Goal: Navigation & Orientation: Find specific page/section

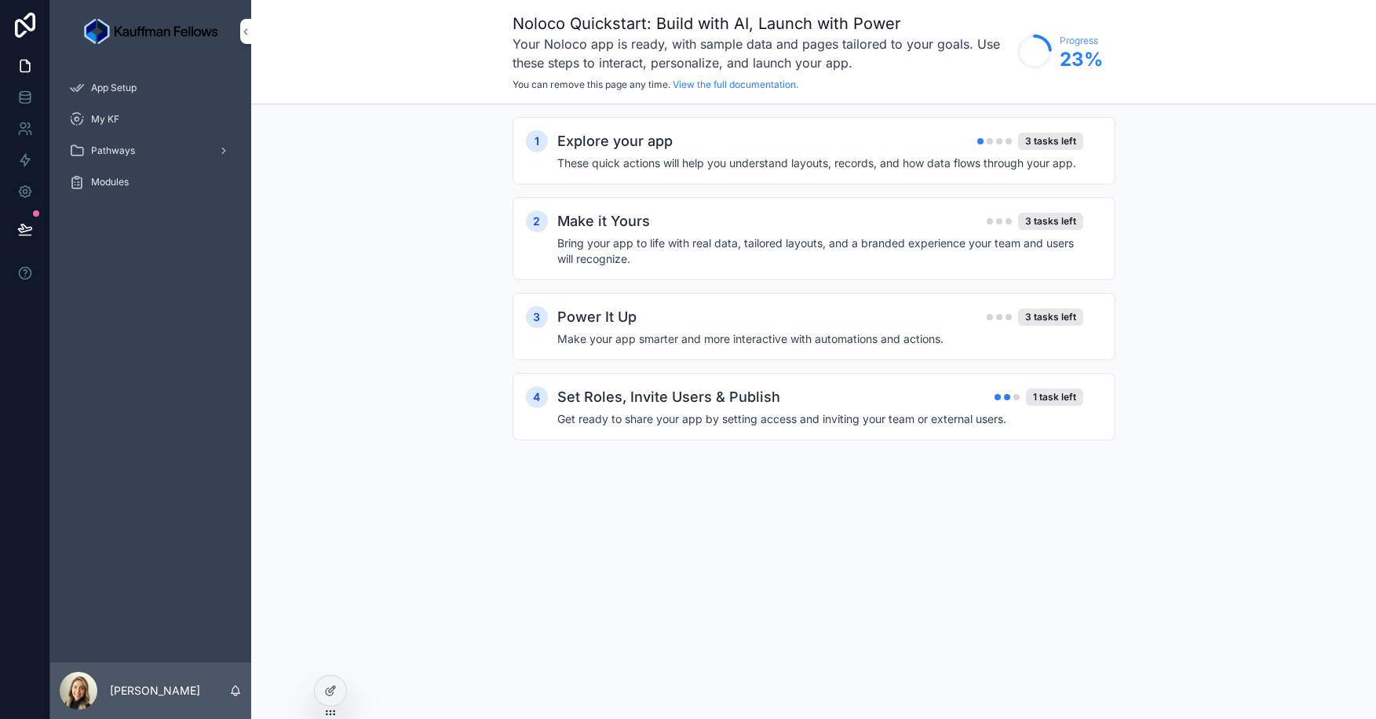
click at [0, 0] on div at bounding box center [0, 0] width 0 height 0
click at [0, 0] on icon at bounding box center [0, 0] width 0 height 0
click at [885, 536] on div "Noloco Quickstart: Build with AI, Launch with Power Your Noloco app is ready, w…" at bounding box center [813, 359] width 1125 height 719
click at [331, 687] on icon at bounding box center [330, 691] width 13 height 13
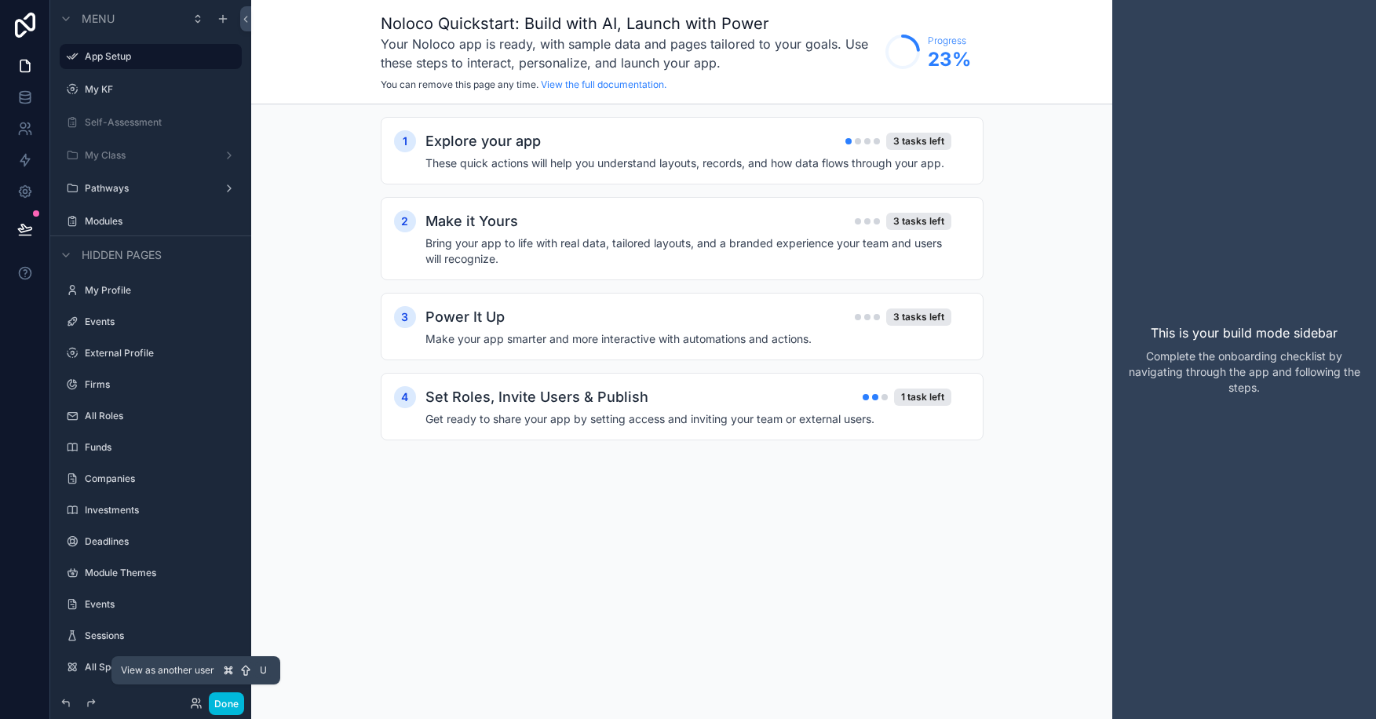
click at [193, 699] on icon at bounding box center [194, 701] width 4 height 4
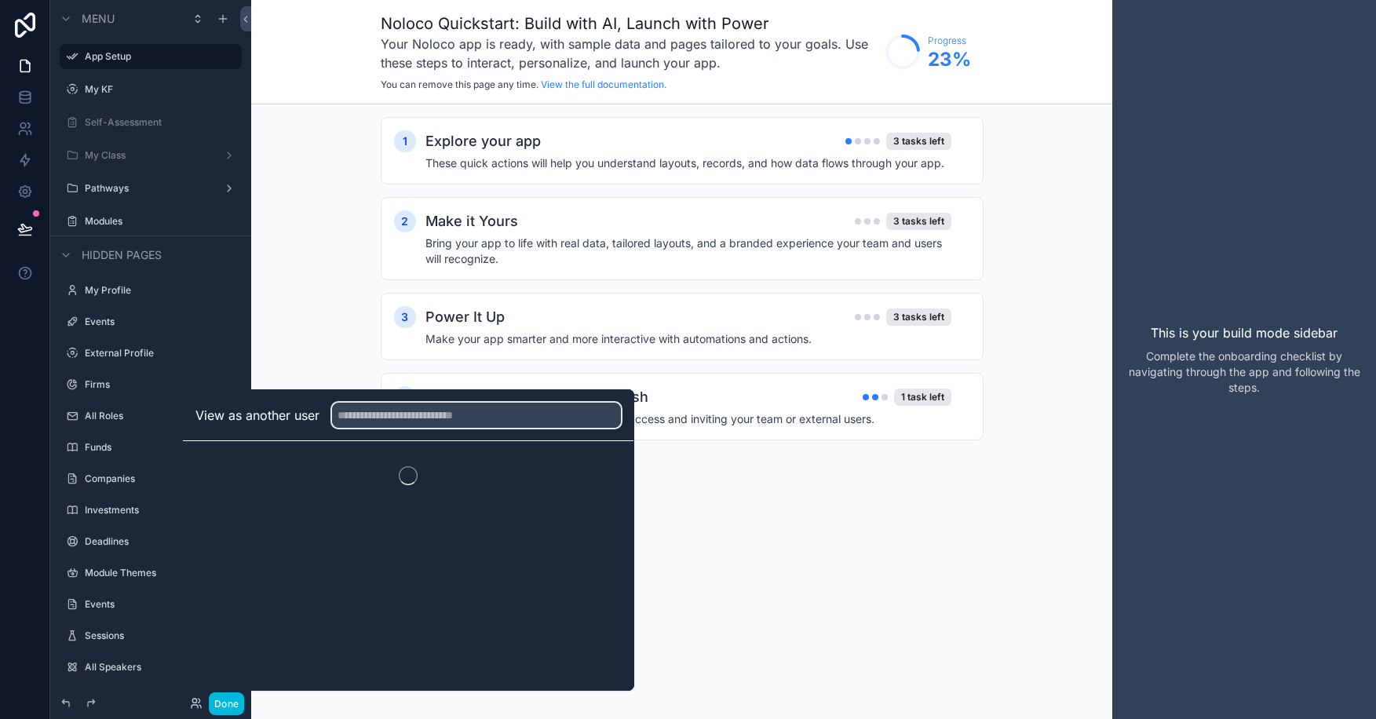
click at [394, 415] on input "text" at bounding box center [476, 415] width 289 height 25
type input "*****"
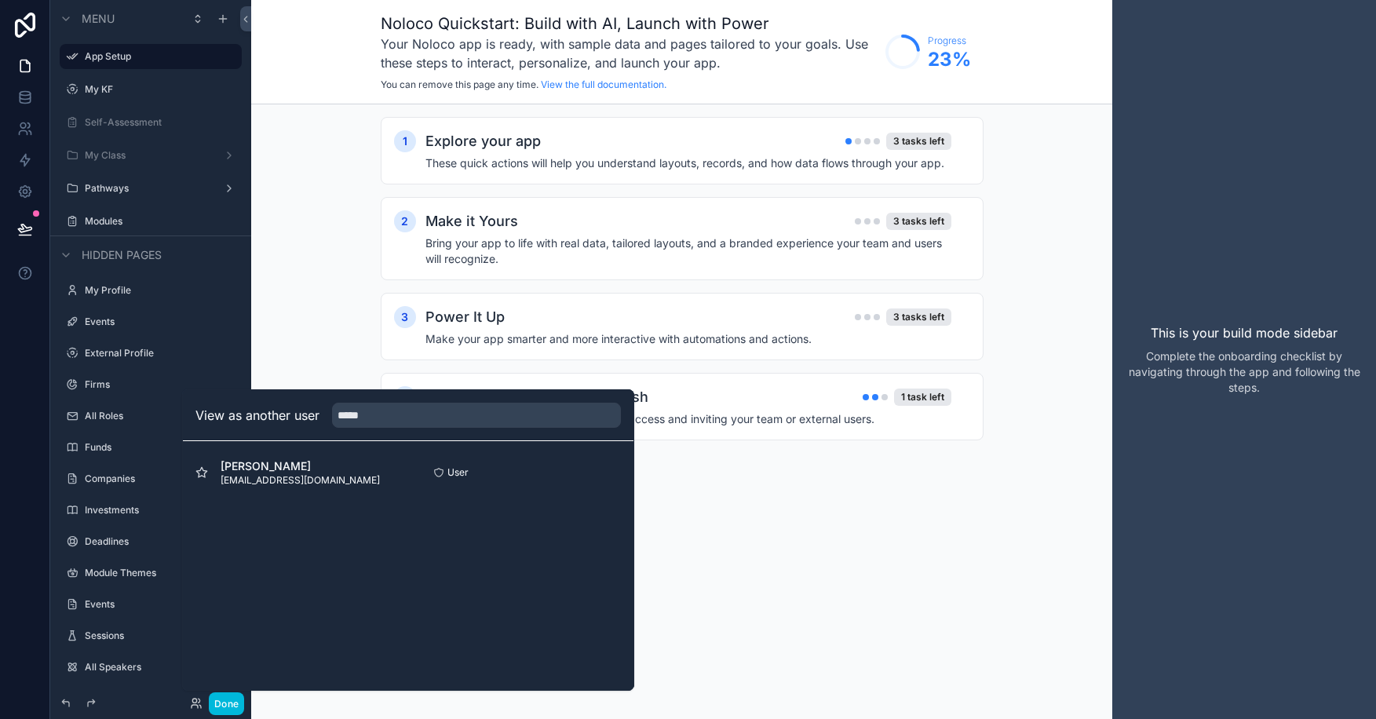
click at [0, 0] on button "Select" at bounding box center [0, 0] width 0 height 0
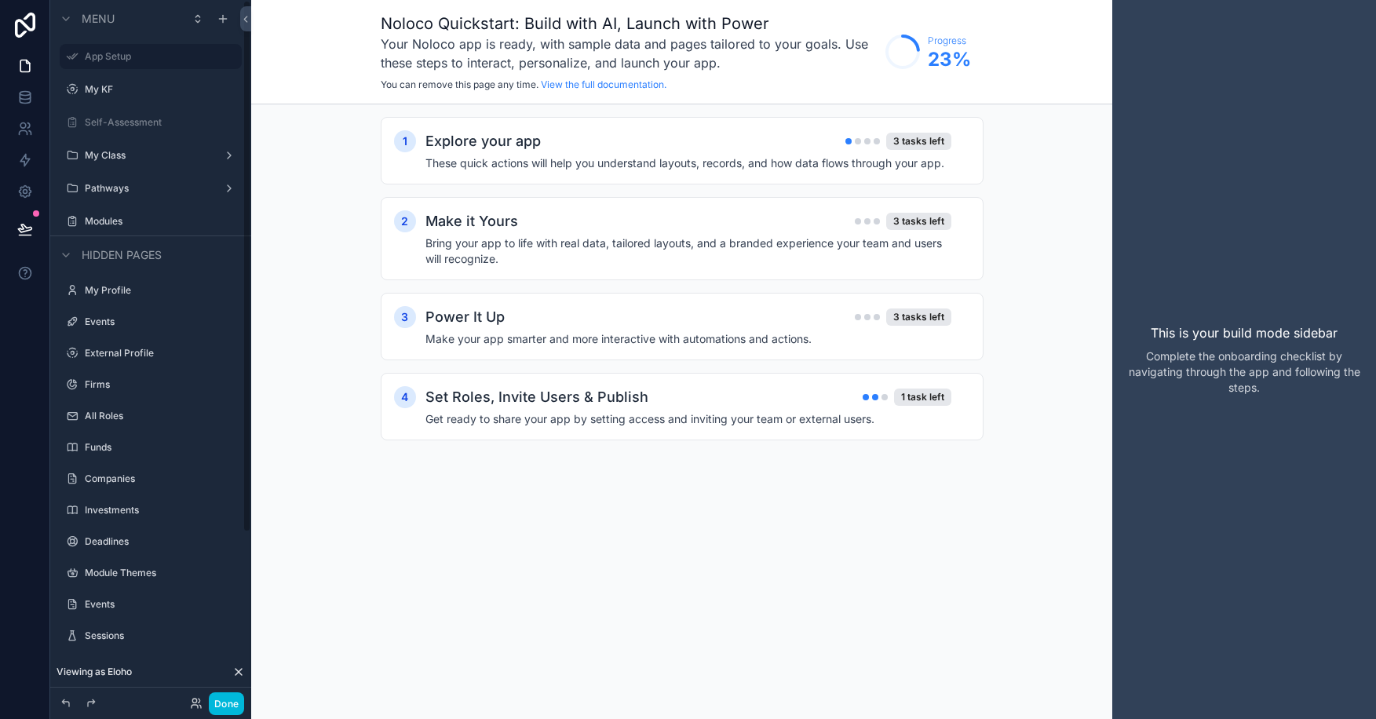
click at [125, 86] on label "My KF" at bounding box center [159, 89] width 148 height 13
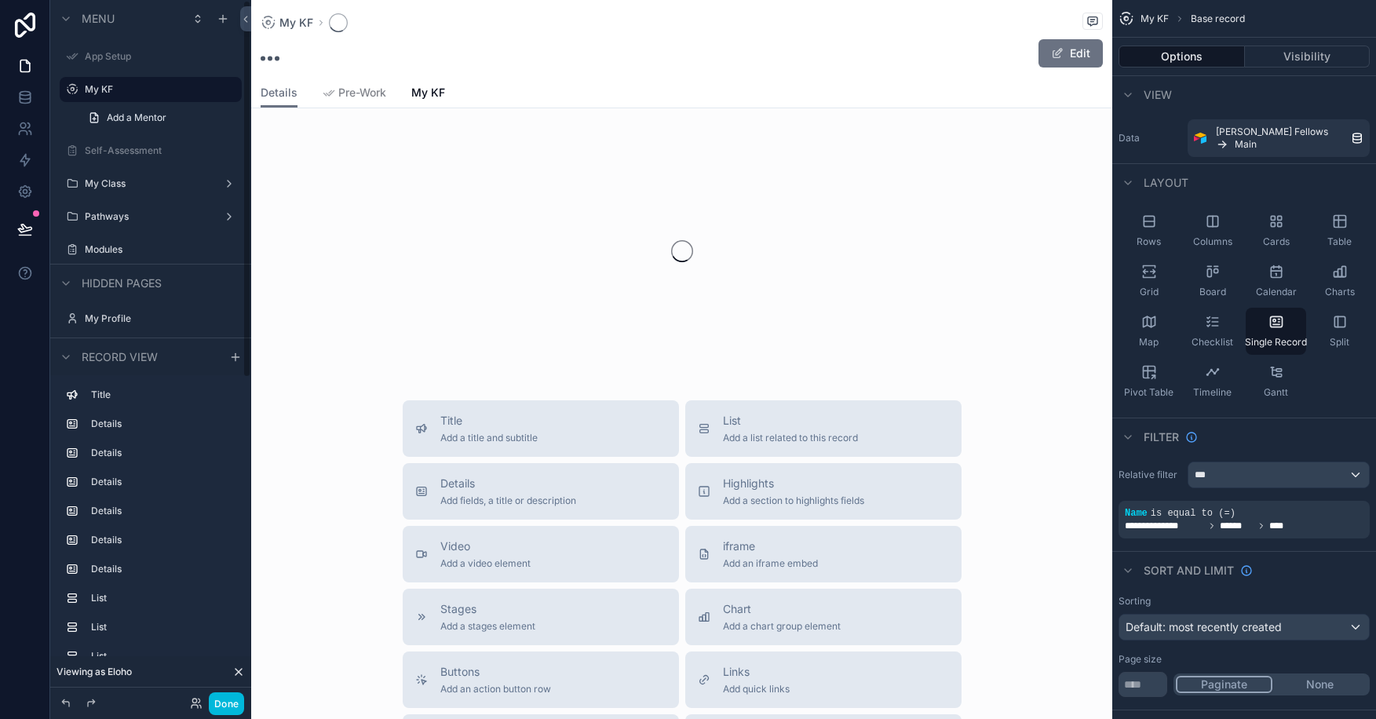
scroll to position [1, 0]
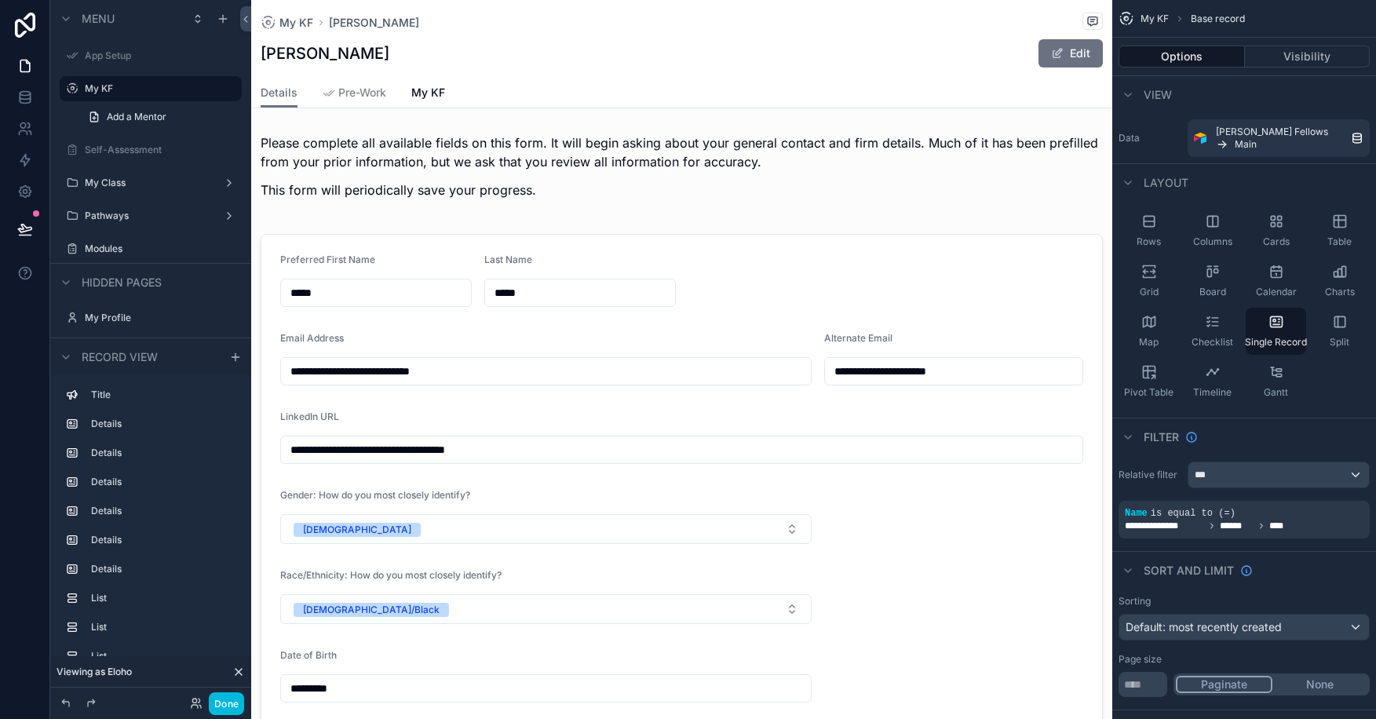
click at [354, 96] on span "Pre-Work" at bounding box center [362, 93] width 48 height 16
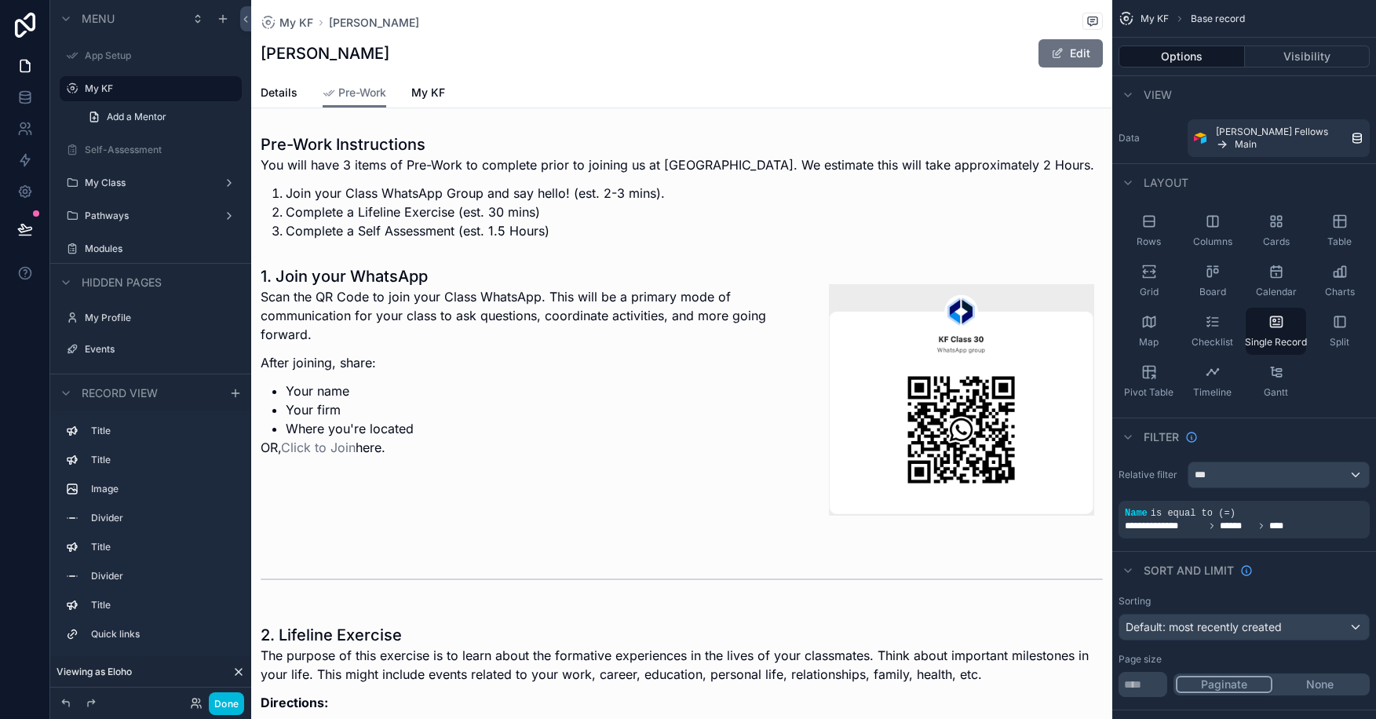
click at [419, 92] on span "My KF" at bounding box center [428, 93] width 34 height 16
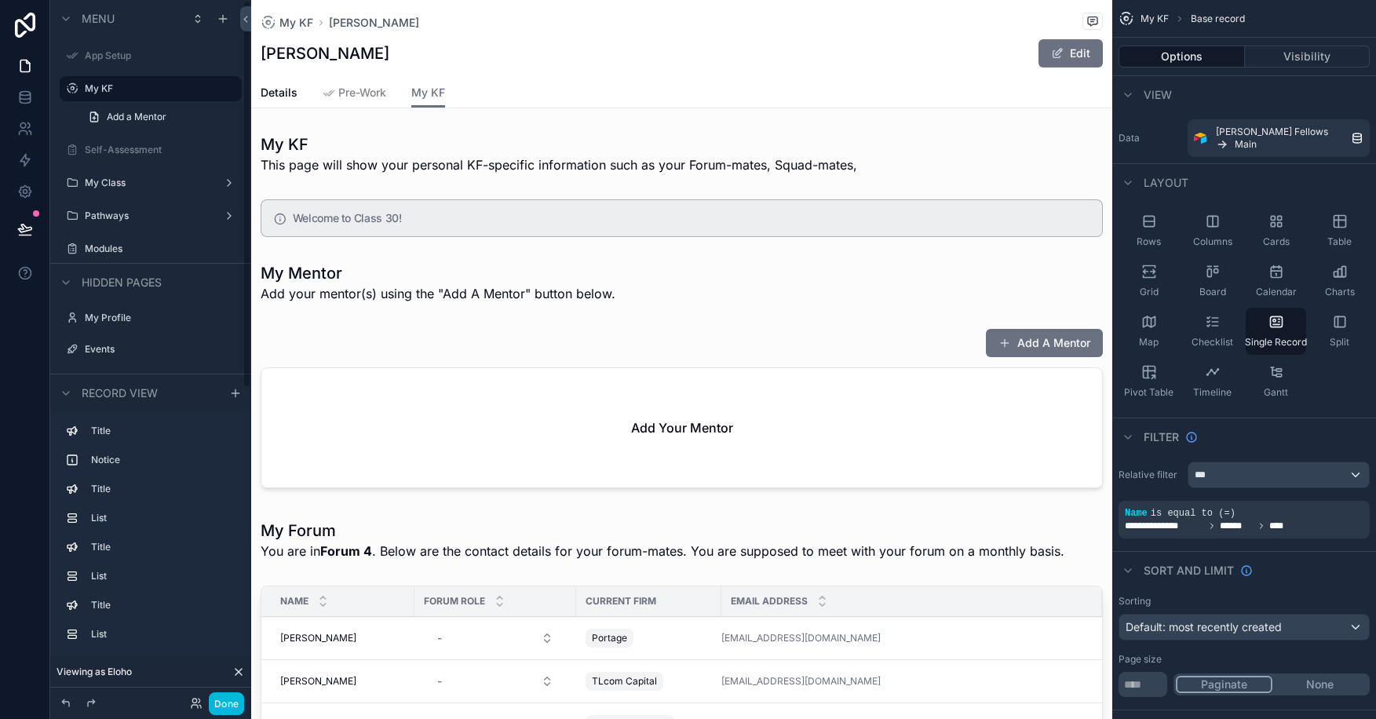
click at [145, 243] on label "Modules" at bounding box center [159, 249] width 148 height 13
